Goal: Transaction & Acquisition: Purchase product/service

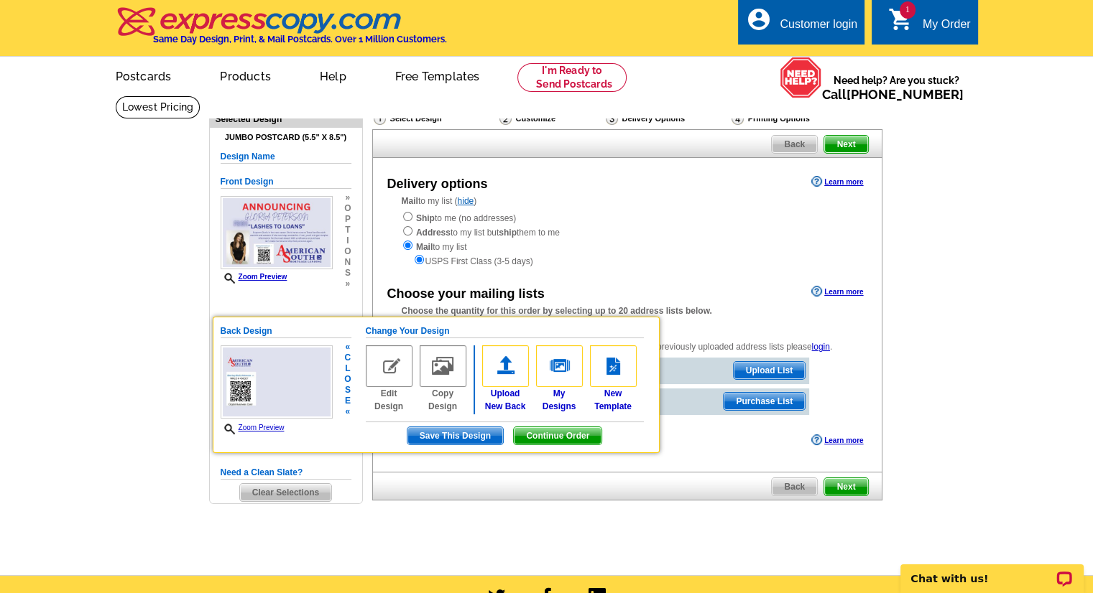
click at [566, 433] on span "Continue Order" at bounding box center [558, 435] width 88 height 17
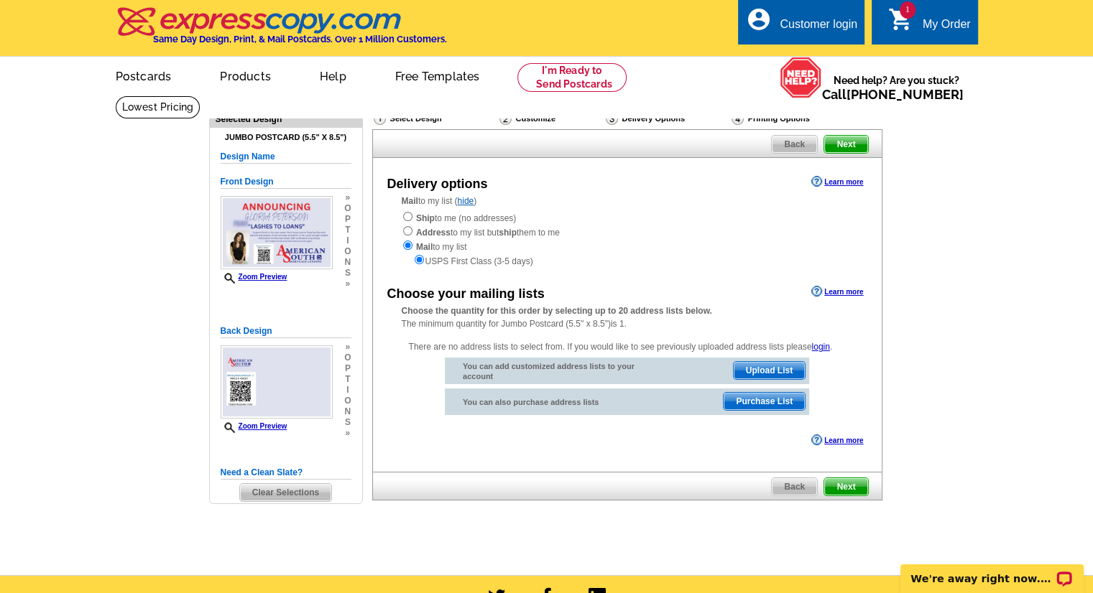
click at [777, 369] on span "Upload List" at bounding box center [769, 370] width 71 height 17
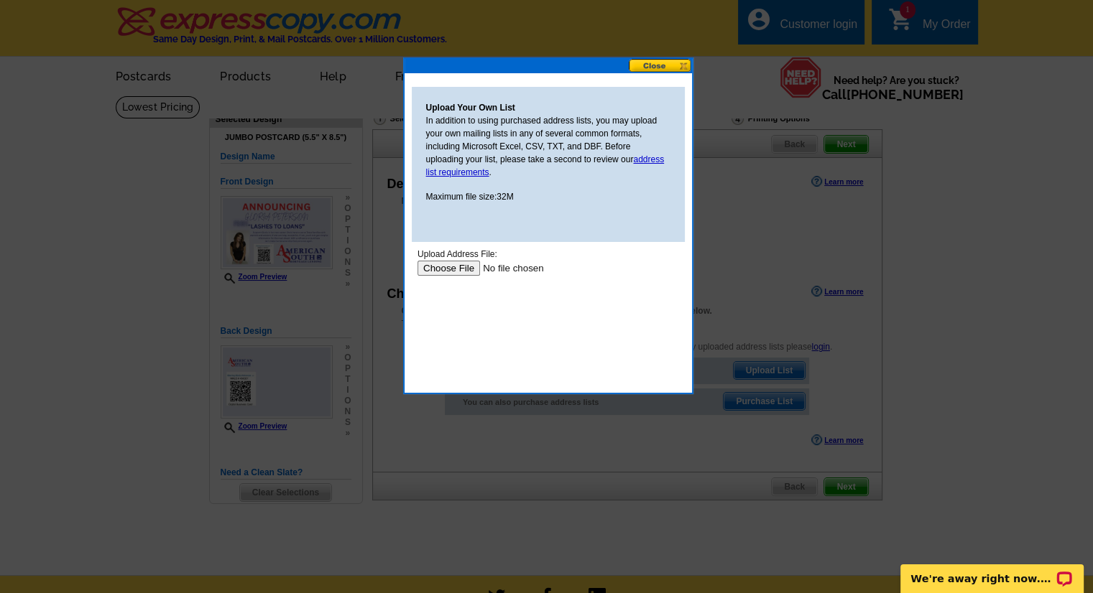
click at [455, 265] on input "file" at bounding box center [508, 268] width 182 height 15
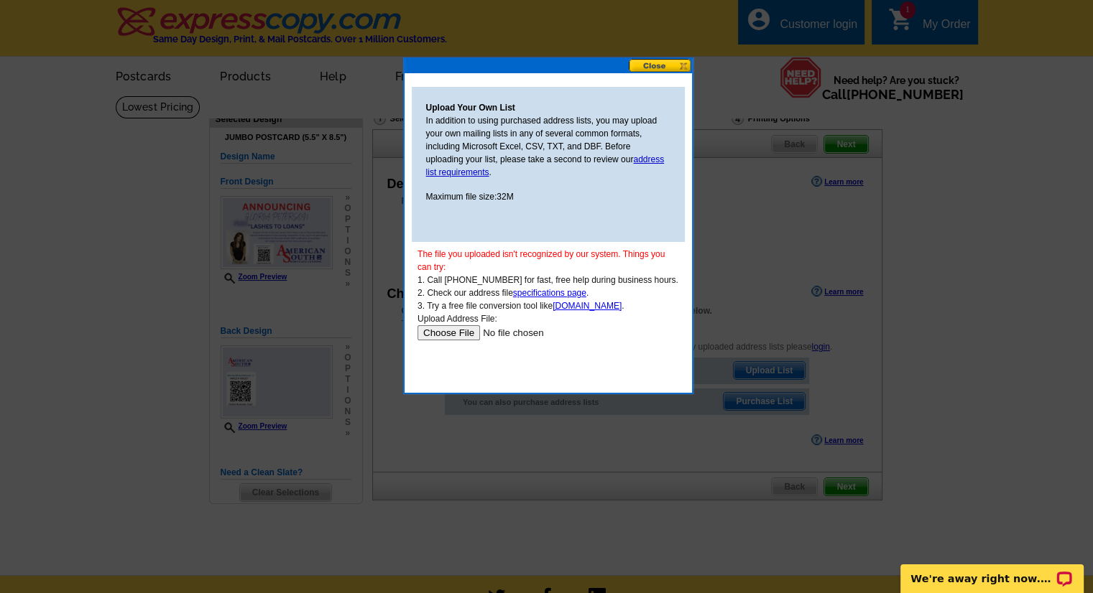
click at [462, 336] on input "file" at bounding box center [508, 332] width 182 height 15
type input "C:\fakepath\Address_Labels.pdf"
click at [455, 336] on input "file" at bounding box center [508, 332] width 182 height 15
click at [549, 295] on link "specifications page" at bounding box center [548, 293] width 73 height 10
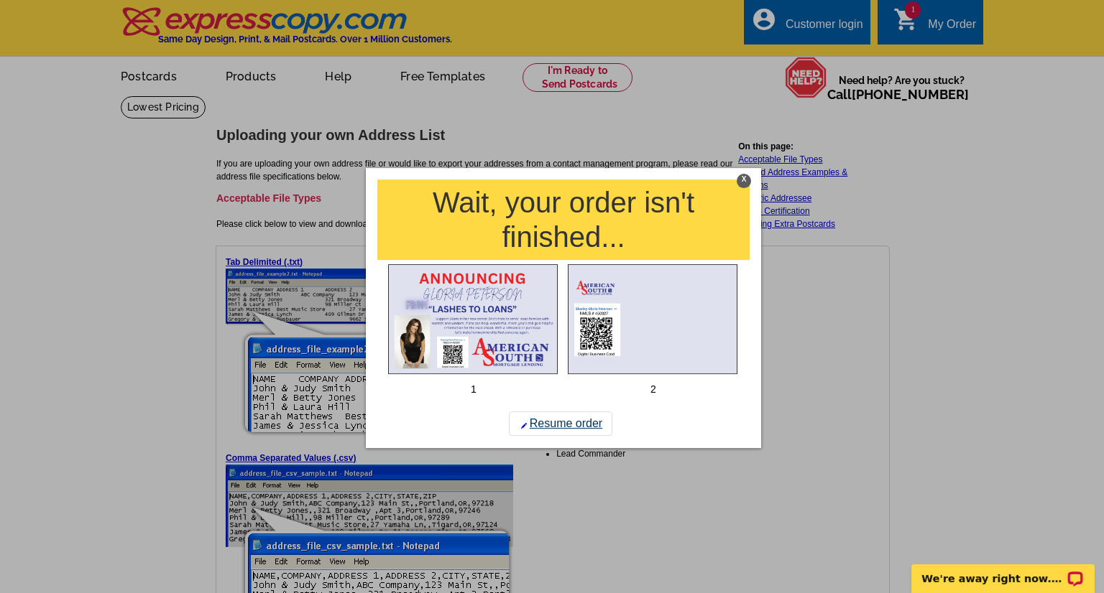
click at [566, 420] on link "Resume order" at bounding box center [560, 424] width 103 height 24
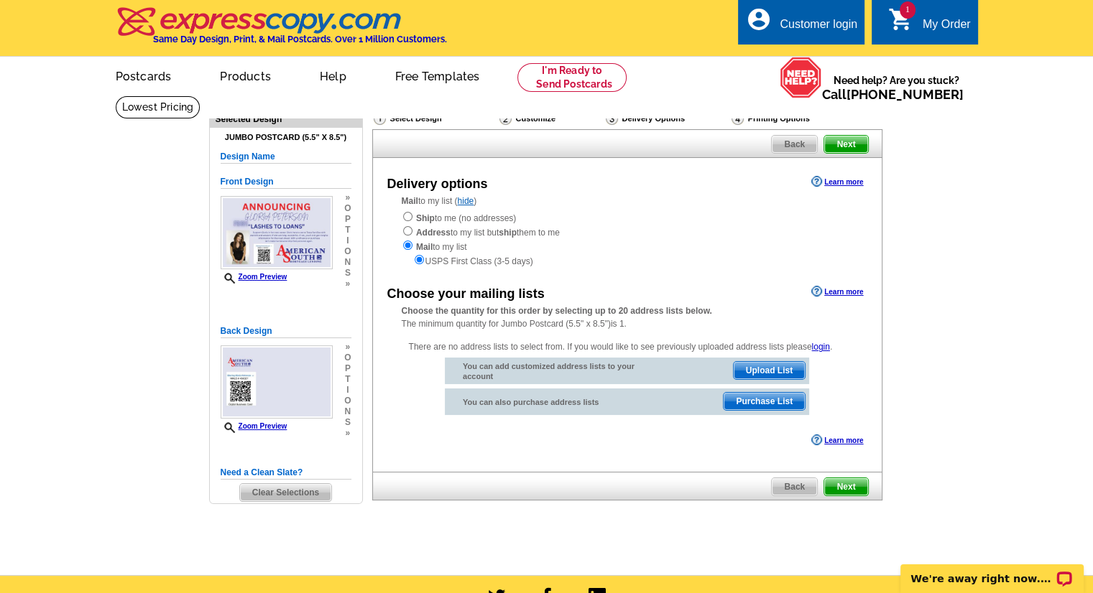
click at [750, 371] on span "Upload List" at bounding box center [769, 370] width 71 height 17
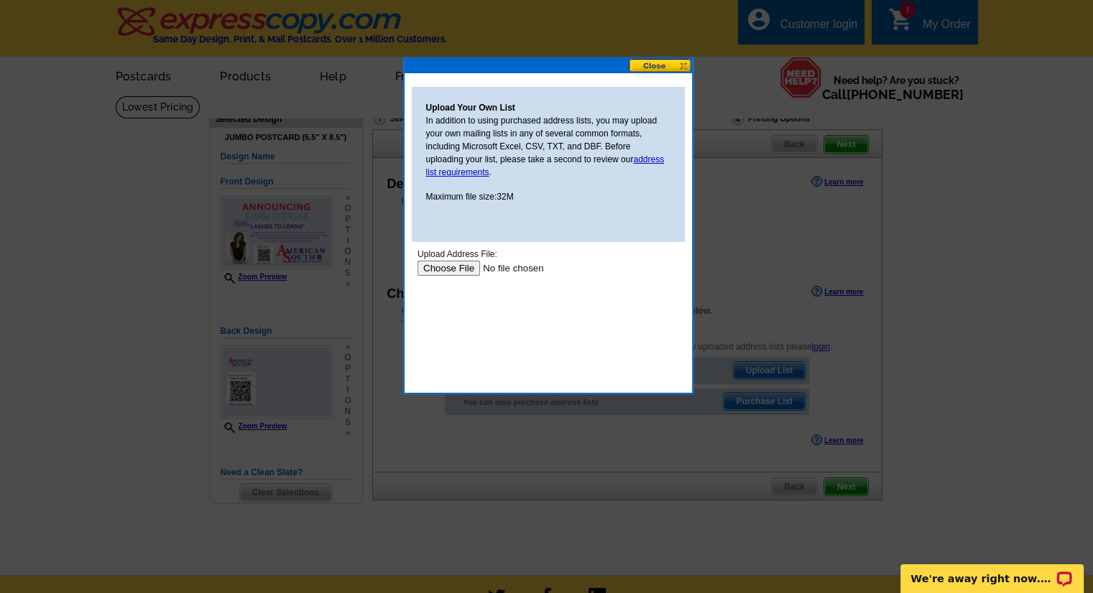
click at [448, 268] on input "file" at bounding box center [508, 268] width 182 height 15
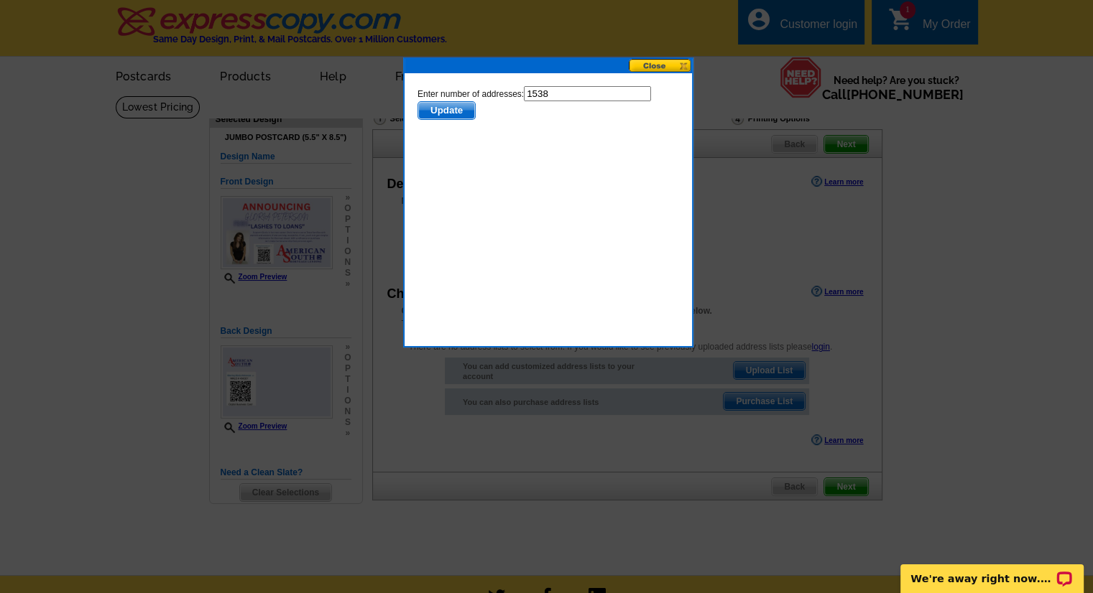
click at [450, 114] on span "Update" at bounding box center [445, 110] width 57 height 17
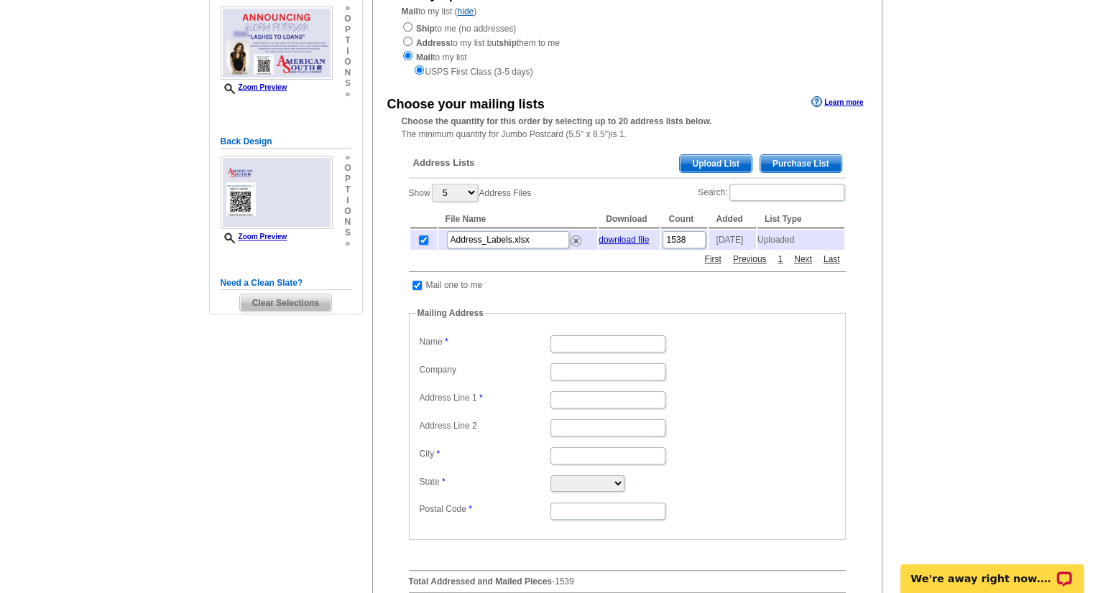
scroll to position [216, 0]
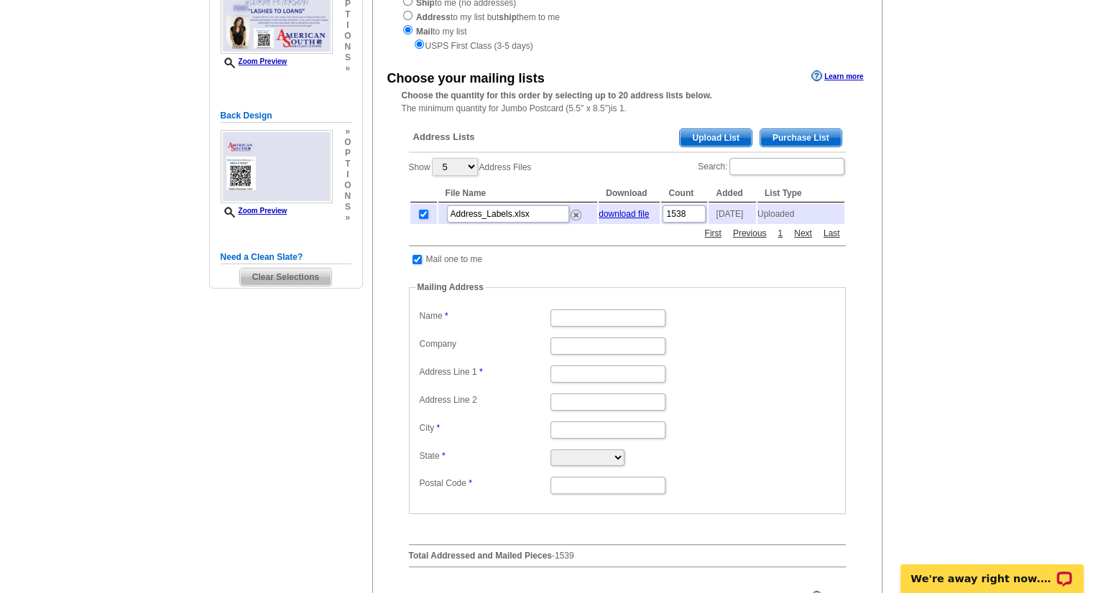
click at [630, 328] on dd at bounding box center [627, 317] width 422 height 22
click at [625, 320] on input "Name" at bounding box center [607, 318] width 115 height 17
type input "Gloria Peterson"
type input "3510 Newman Drive"
type input "Baytown"
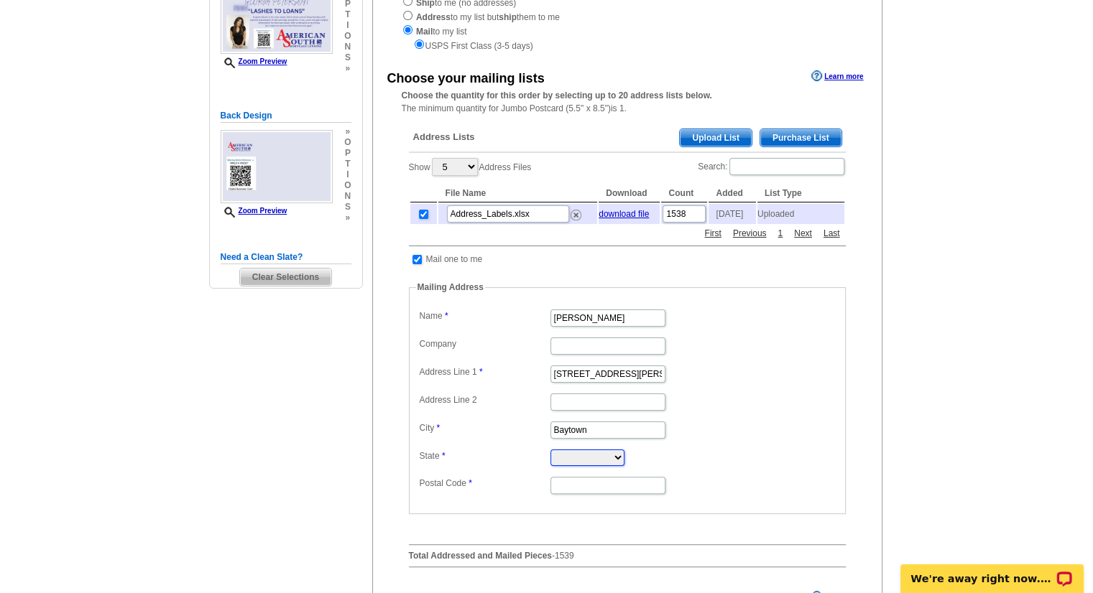
select select "TX"
type input "77521"
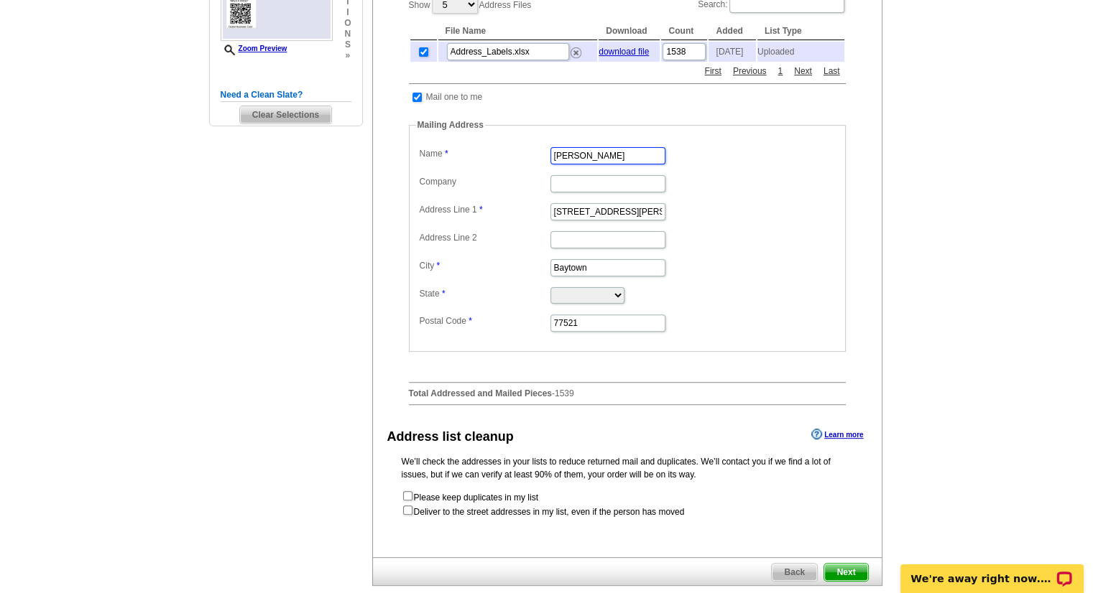
scroll to position [431, 0]
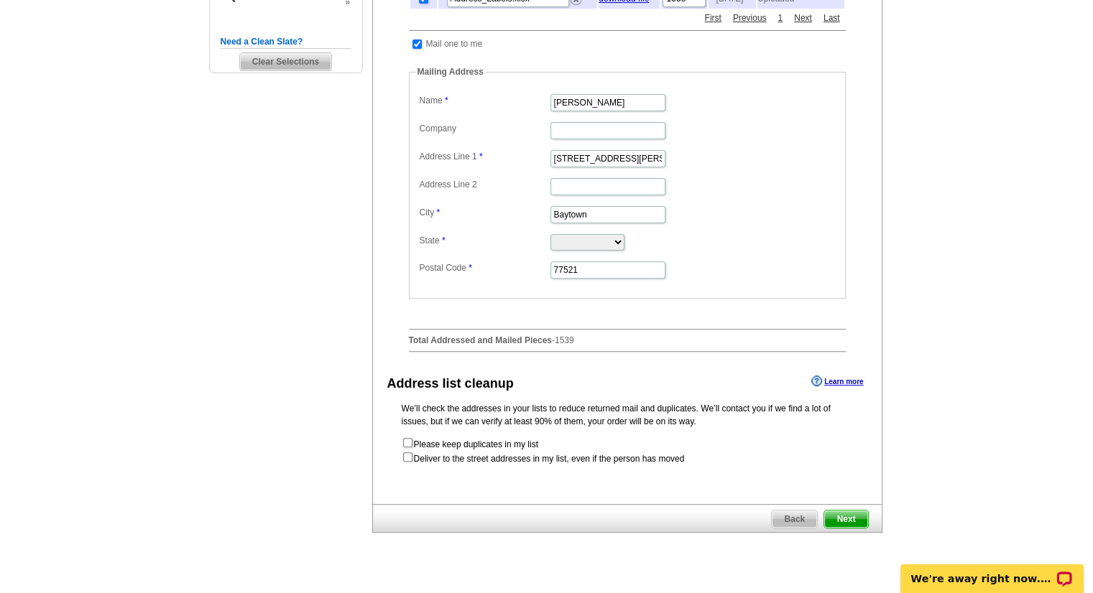
click at [840, 519] on span "Next" at bounding box center [845, 519] width 43 height 17
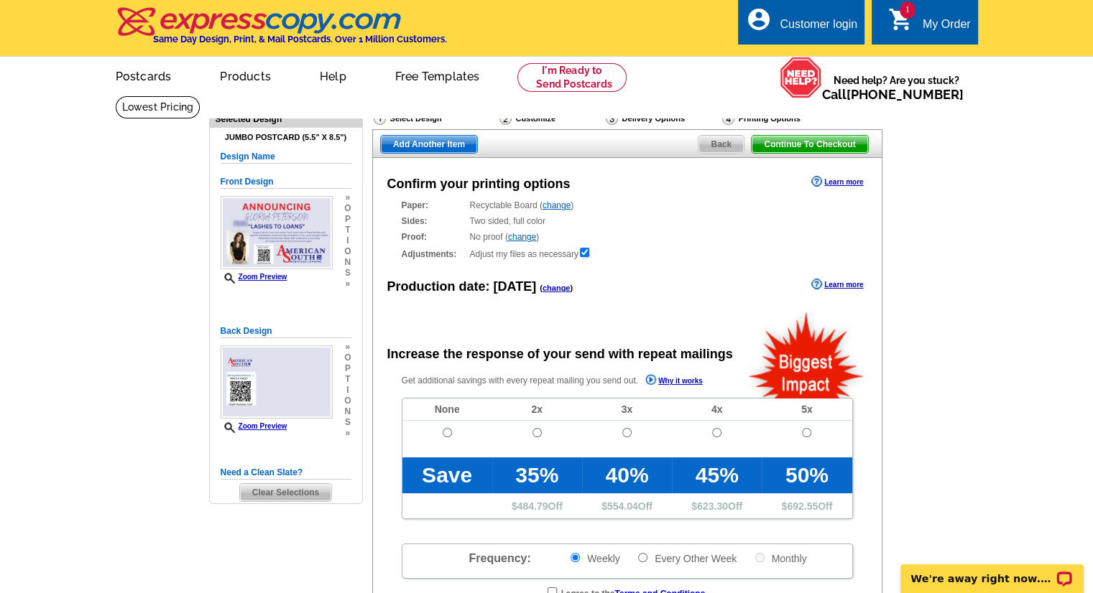
radio input "false"
